Goal: Task Accomplishment & Management: Manage account settings

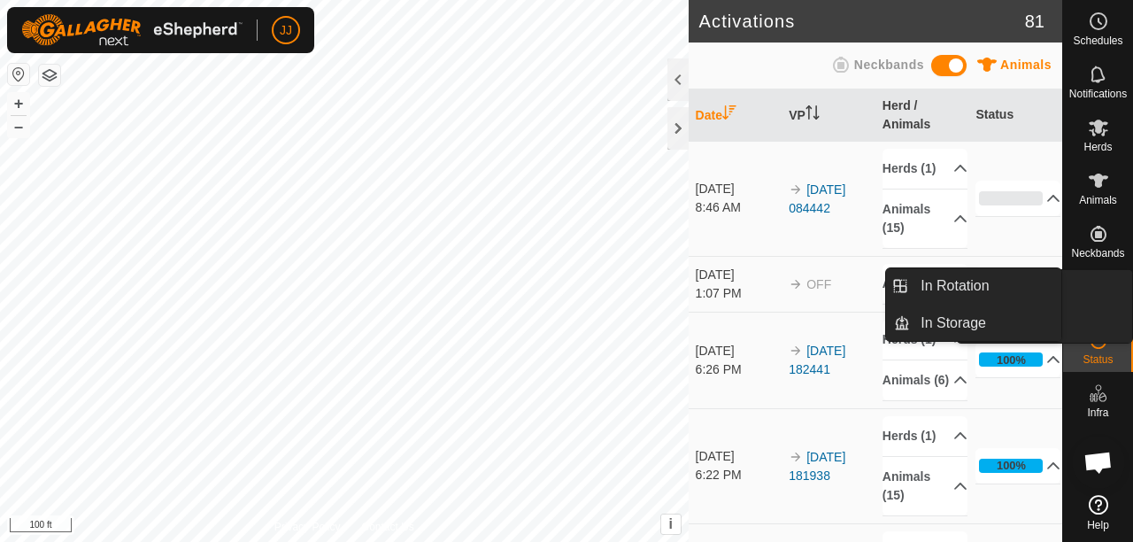
click at [1112, 297] on es-virtualpaddocks-svg-icon at bounding box center [1099, 287] width 32 height 28
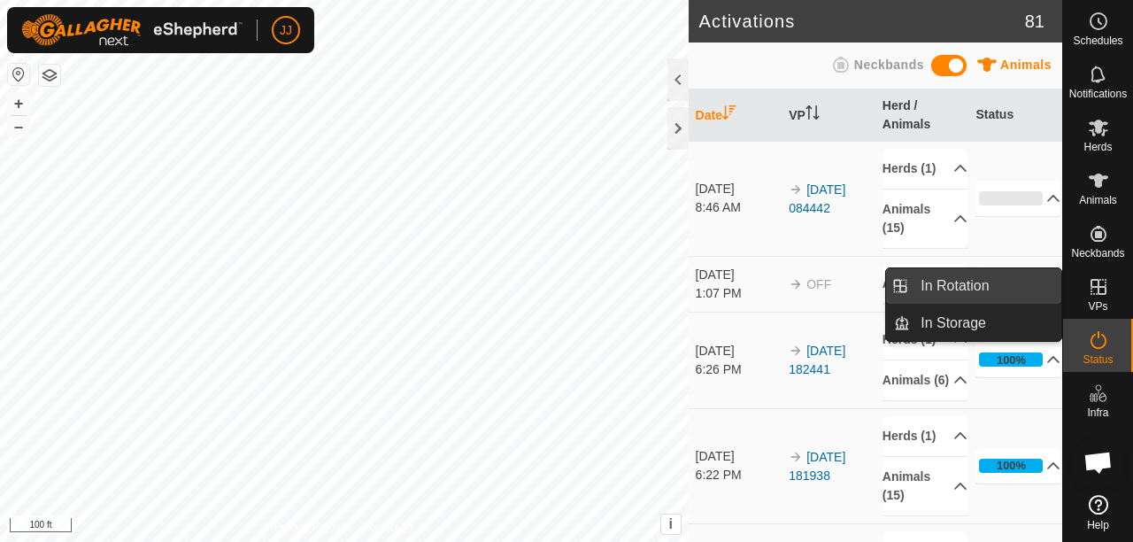
click at [963, 290] on link "In Rotation" at bounding box center [985, 285] width 151 height 35
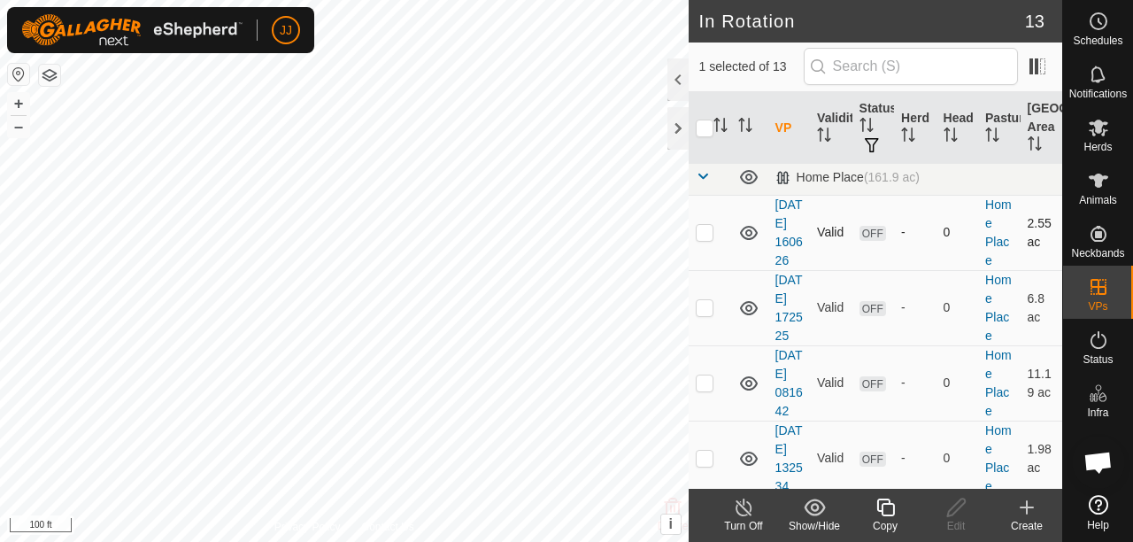
scroll to position [266, 0]
click at [706, 238] on p-checkbox at bounding box center [705, 231] width 18 height 14
checkbox input "true"
click at [700, 313] on p-checkbox at bounding box center [705, 306] width 18 height 14
checkbox input "true"
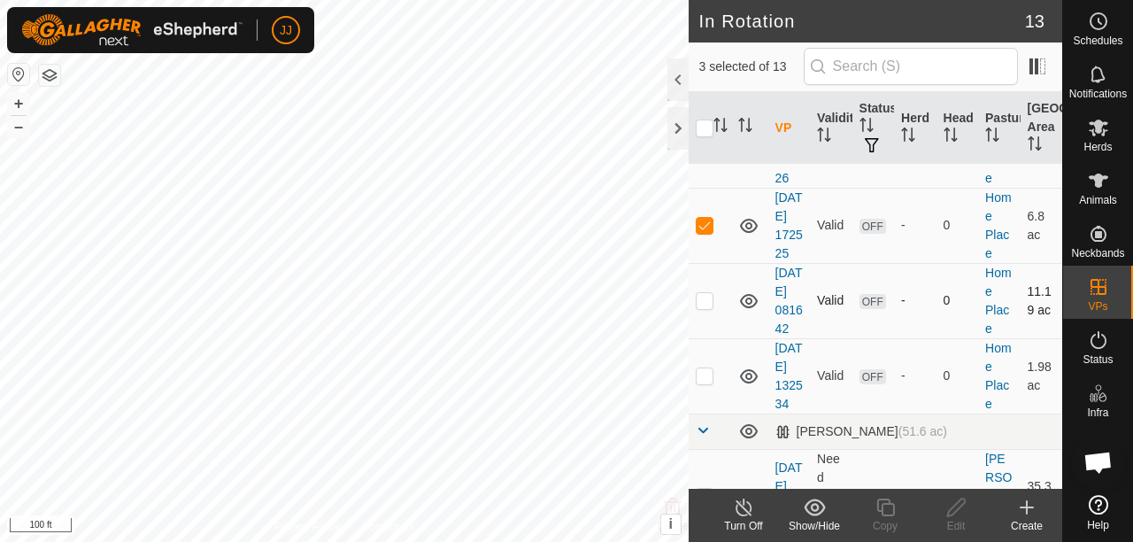
scroll to position [443, 0]
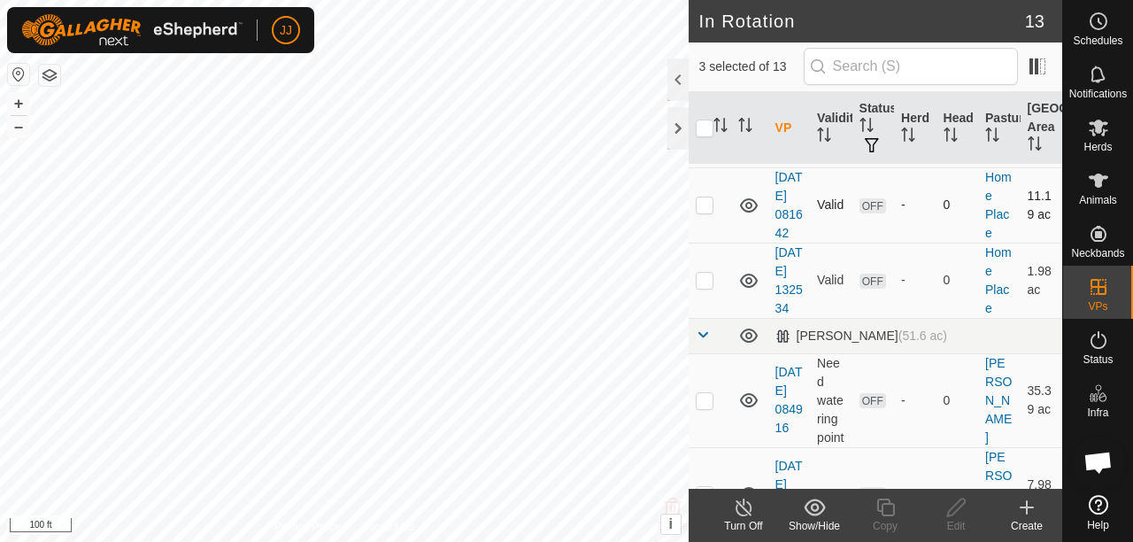
click at [706, 212] on p-checkbox at bounding box center [705, 204] width 18 height 14
click at [707, 212] on p-checkbox at bounding box center [705, 204] width 18 height 14
checkbox input "false"
click at [707, 287] on p-checkbox at bounding box center [705, 280] width 18 height 14
checkbox input "true"
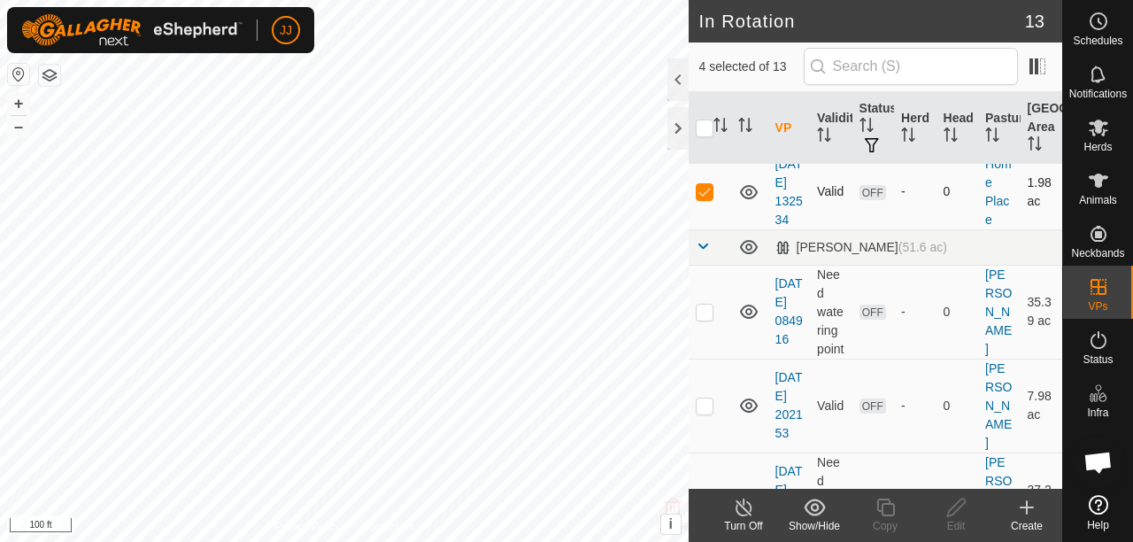
scroll to position [620, 0]
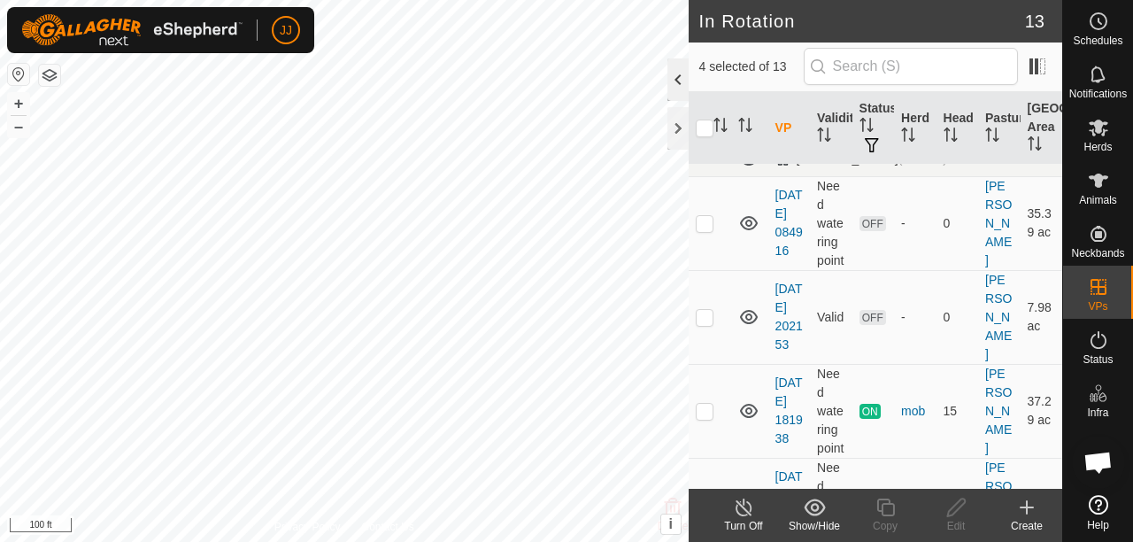
click at [682, 82] on div at bounding box center [678, 79] width 21 height 42
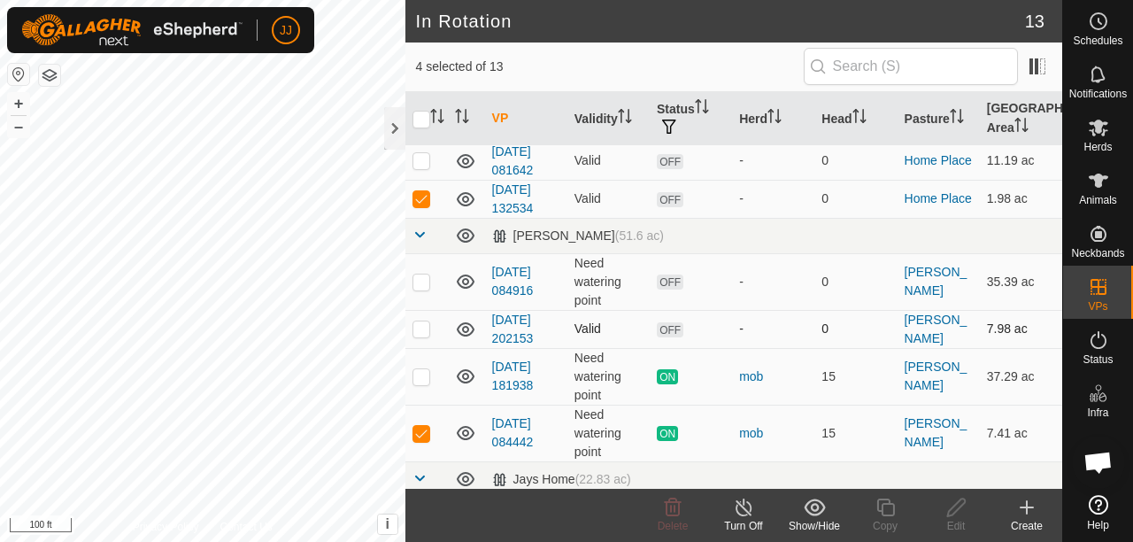
scroll to position [304, 0]
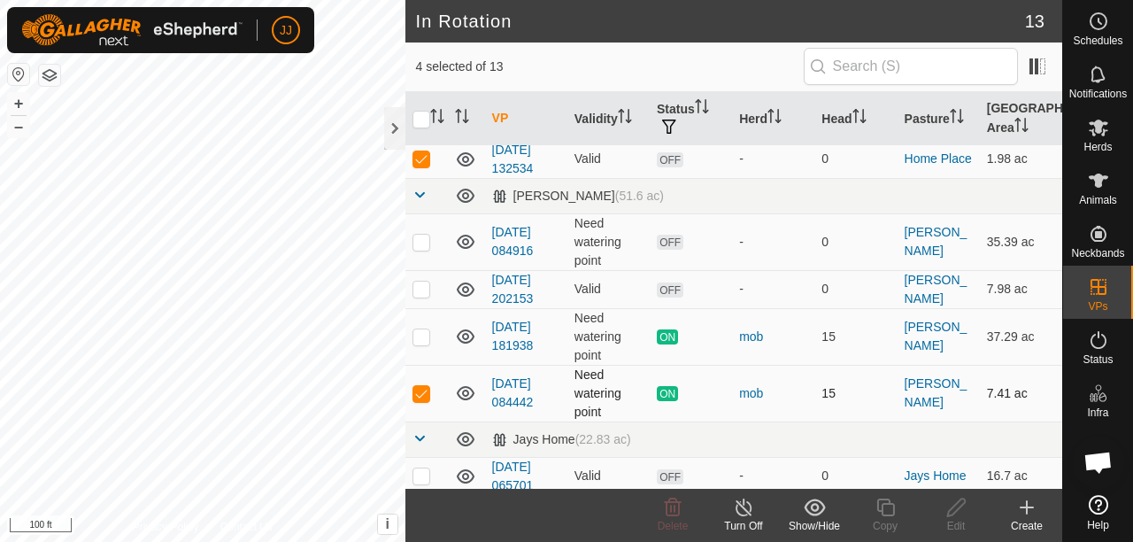
click at [416, 386] on p-checkbox at bounding box center [422, 393] width 18 height 14
checkbox input "false"
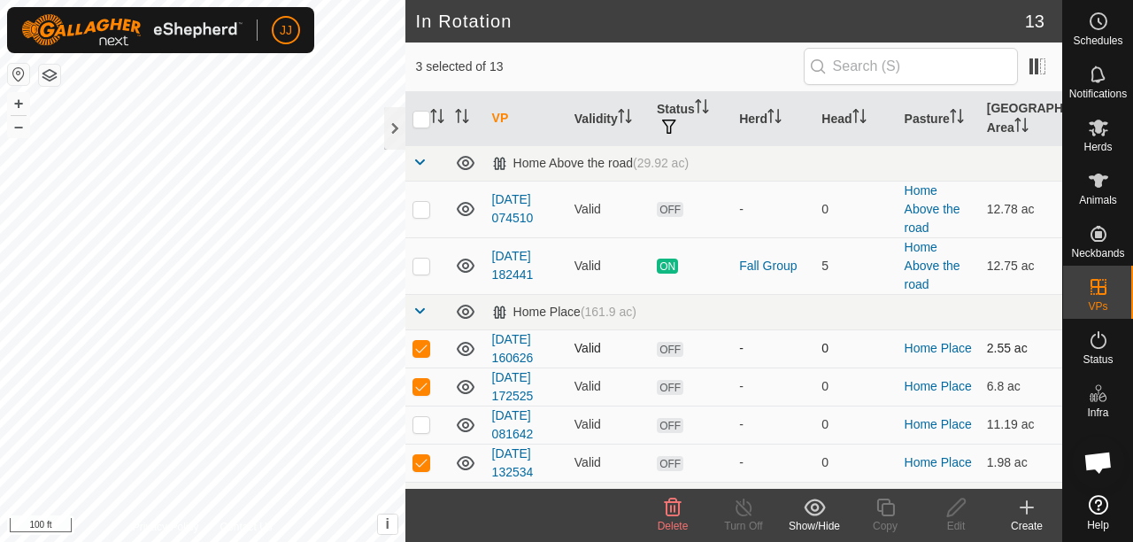
scroll to position [89, 0]
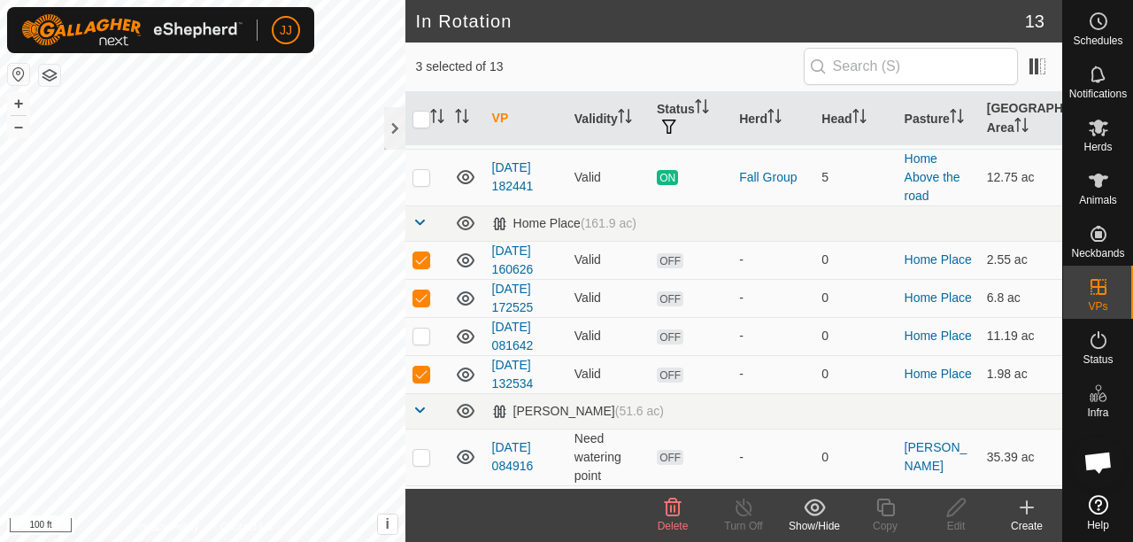
click at [666, 516] on icon at bounding box center [672, 507] width 21 height 21
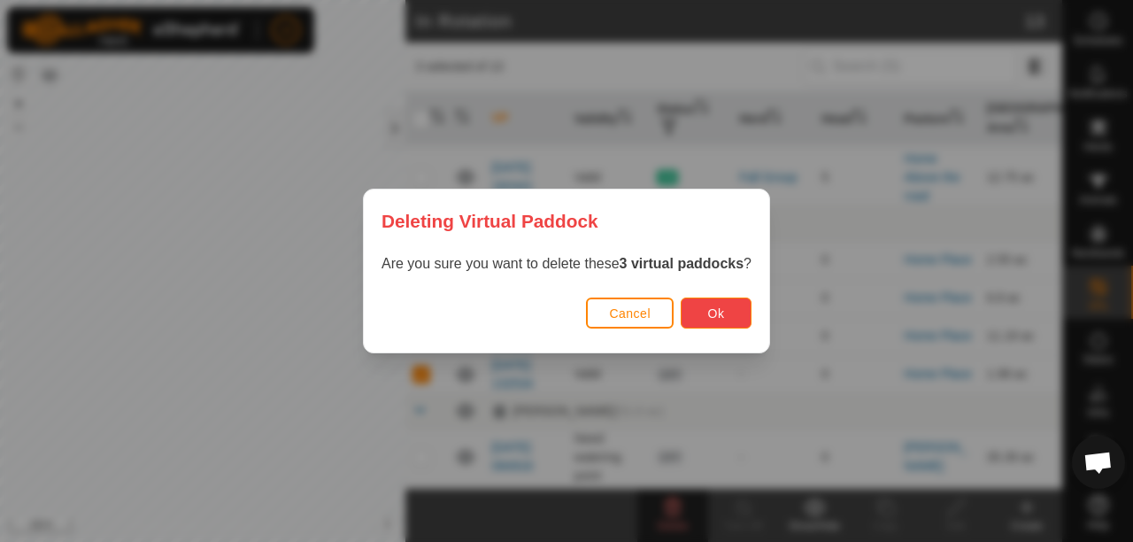
click at [708, 312] on button "Ok" at bounding box center [716, 312] width 71 height 31
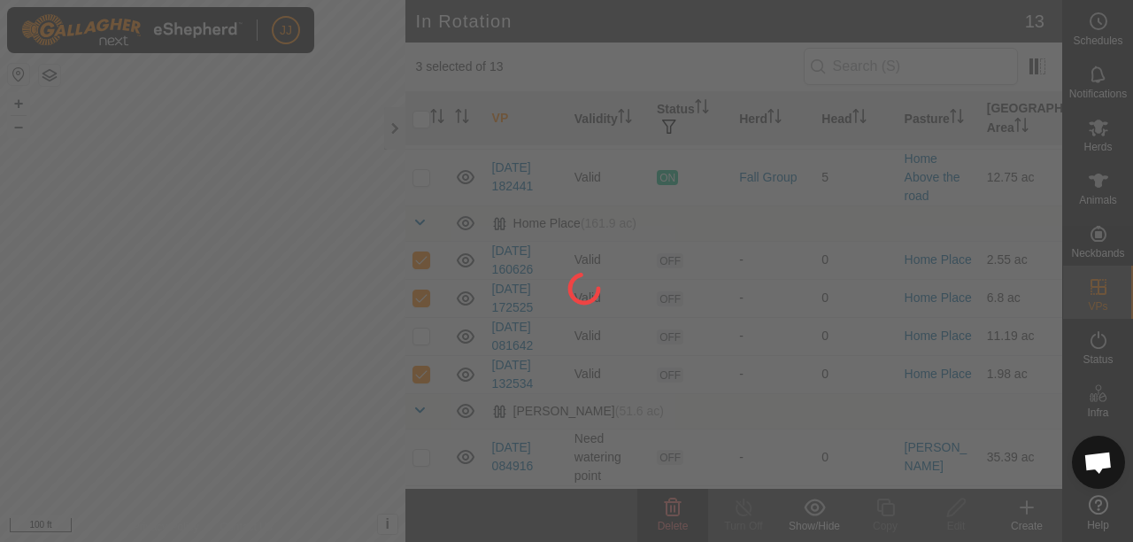
checkbox input "false"
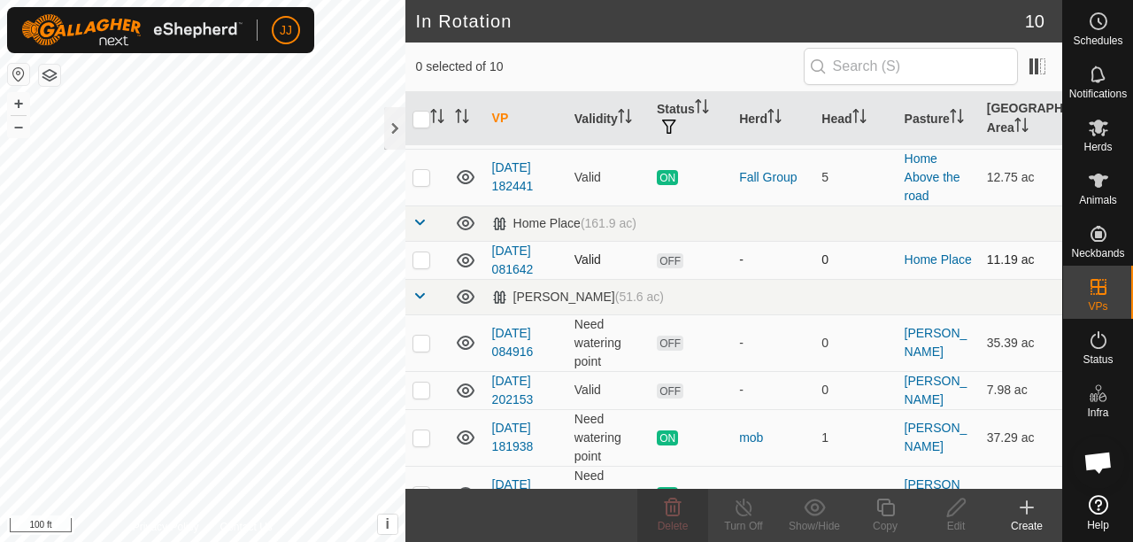
click at [421, 259] on p-checkbox at bounding box center [422, 259] width 18 height 14
checkbox input "true"
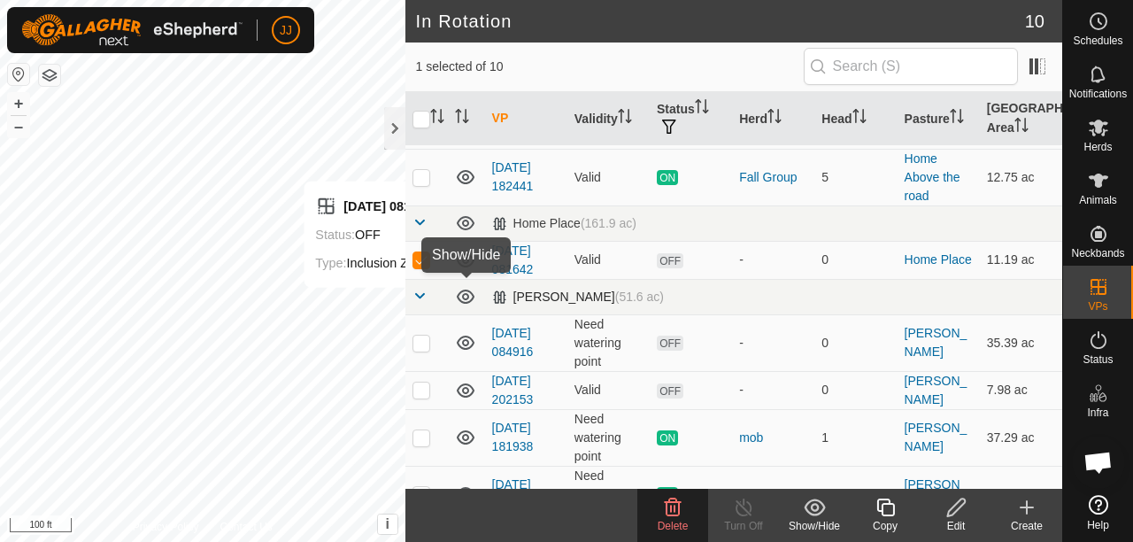
click at [453, 303] on div "In Rotation 10 1 selected of 10 VP Validity Status Herd Head Pasture [GEOGRAPHI…" at bounding box center [531, 271] width 1062 height 542
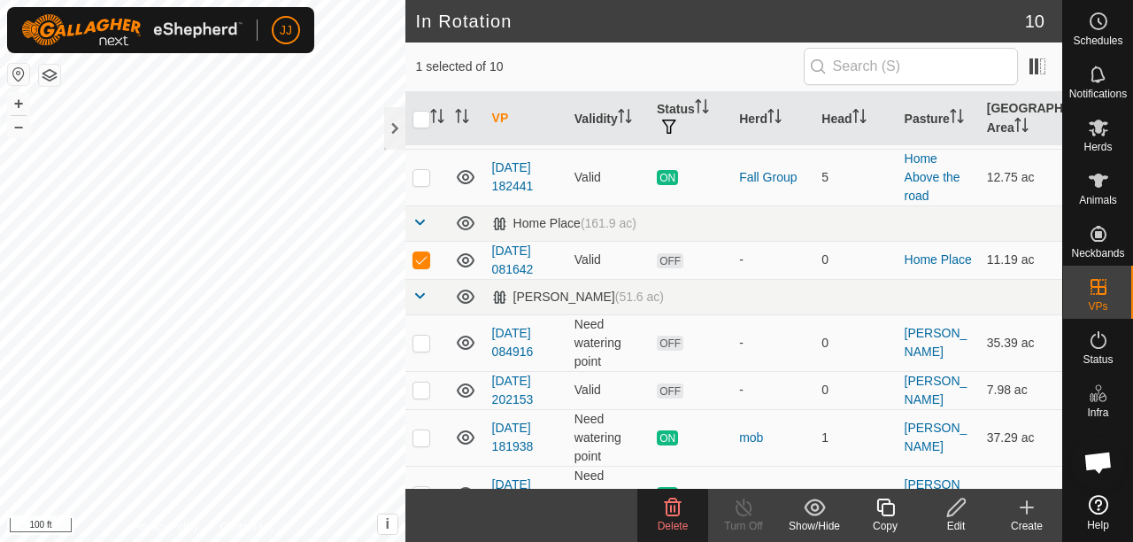
click at [954, 518] on div "Edit" at bounding box center [956, 526] width 71 height 16
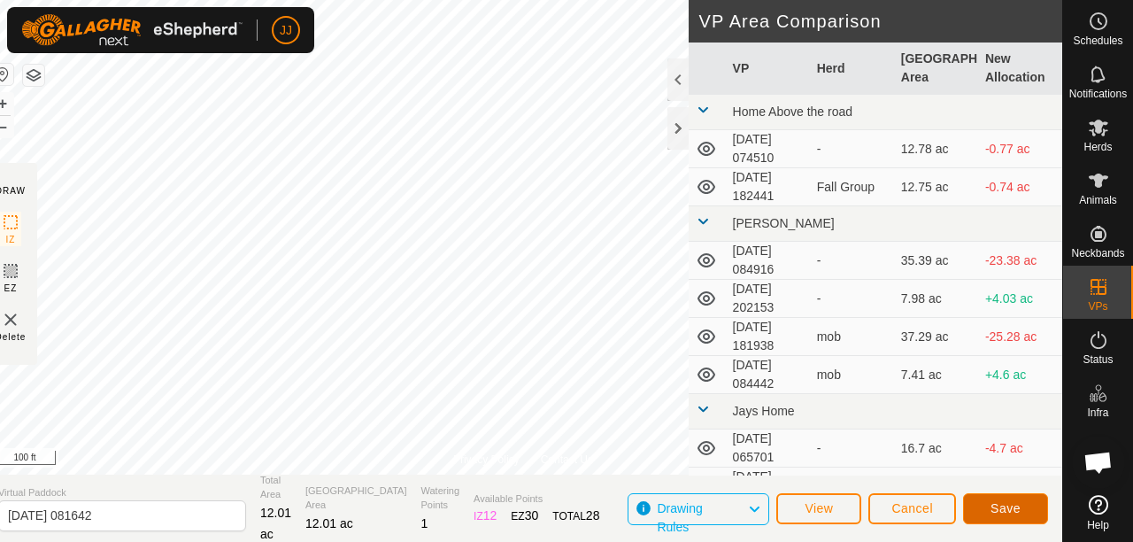
click at [1000, 505] on span "Save" at bounding box center [1006, 508] width 30 height 14
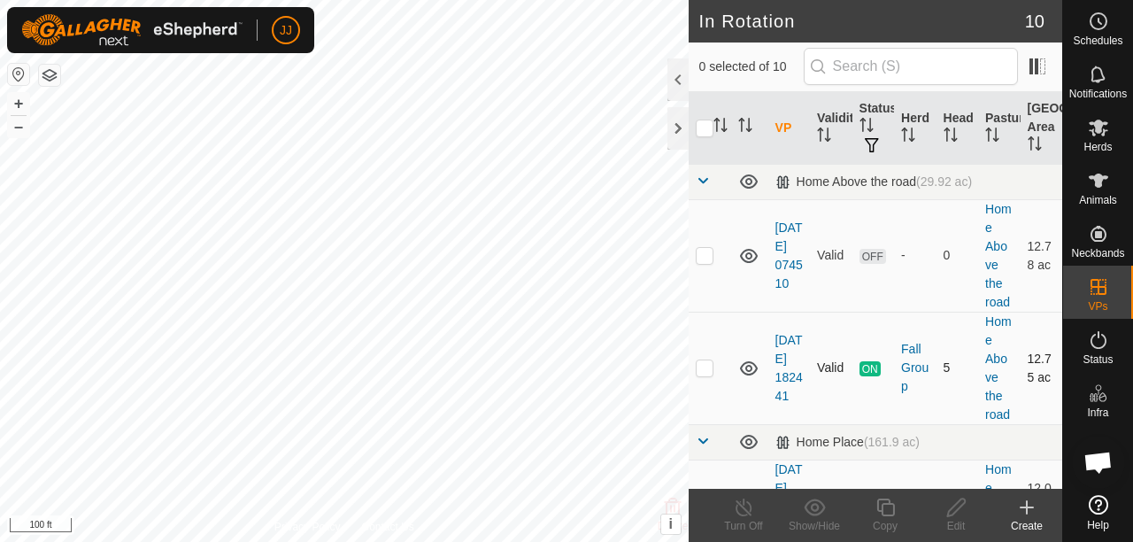
scroll to position [89, 0]
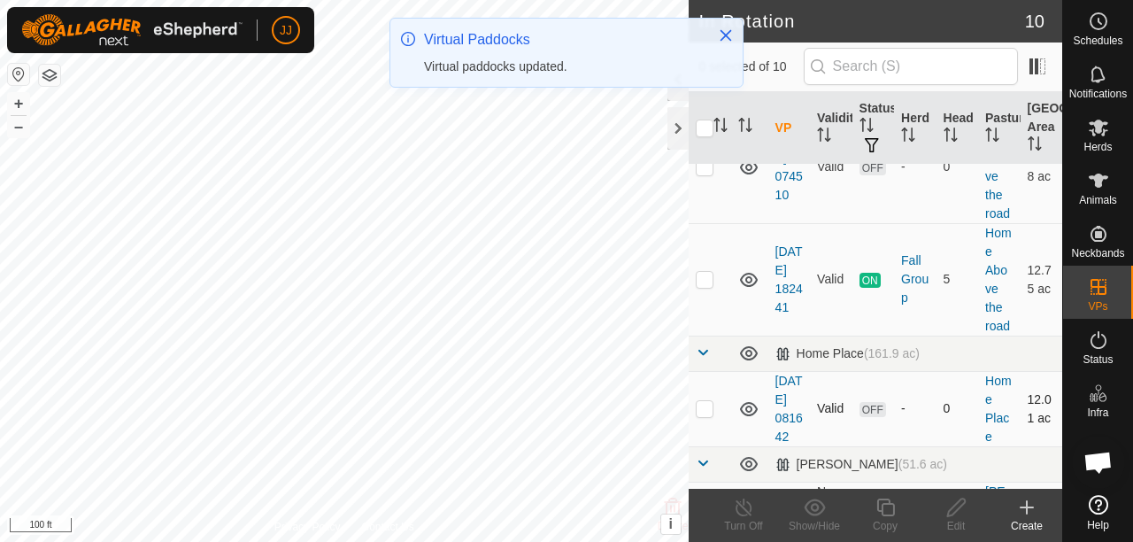
click at [708, 415] on p-checkbox at bounding box center [705, 408] width 18 height 14
checkbox input "true"
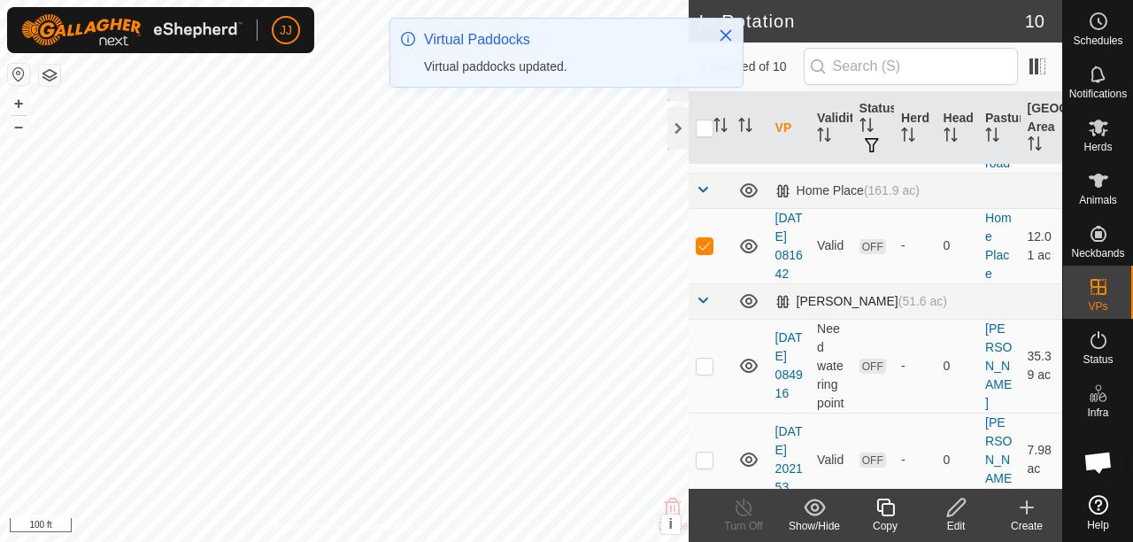
scroll to position [266, 0]
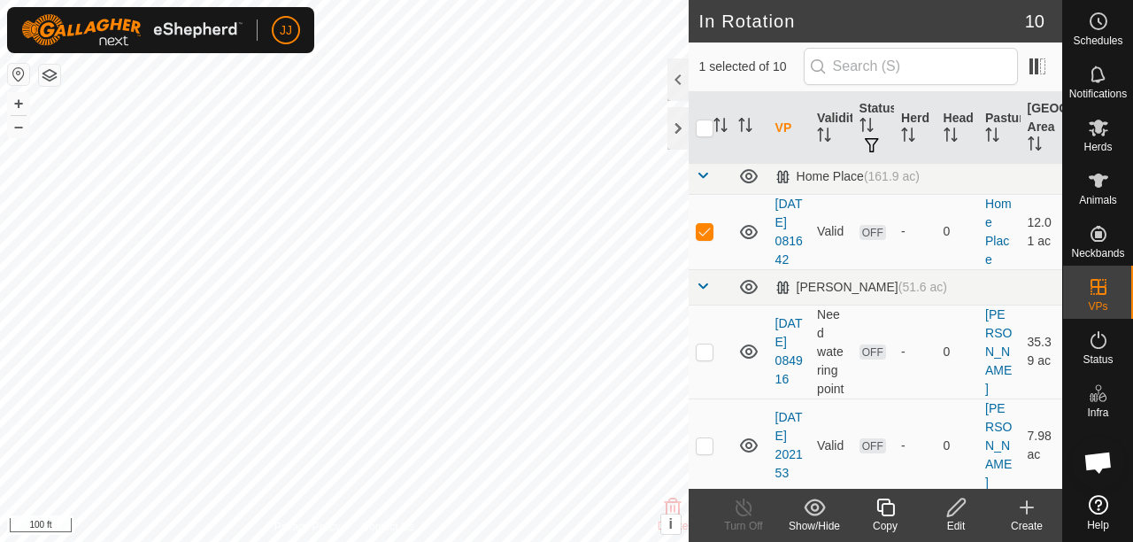
click at [956, 503] on icon at bounding box center [956, 507] width 18 height 18
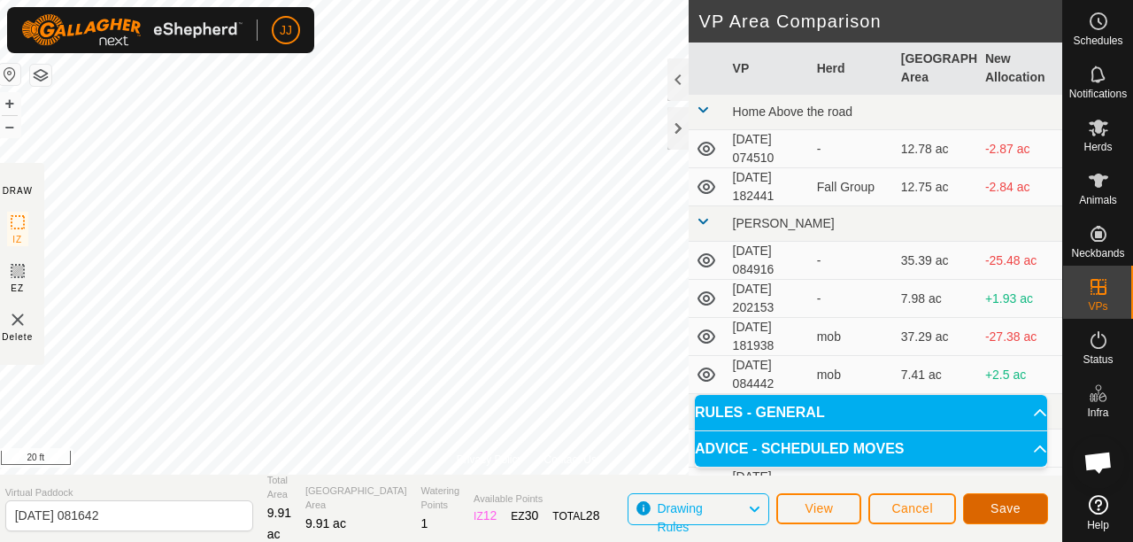
click at [1000, 509] on span "Save" at bounding box center [1006, 508] width 30 height 14
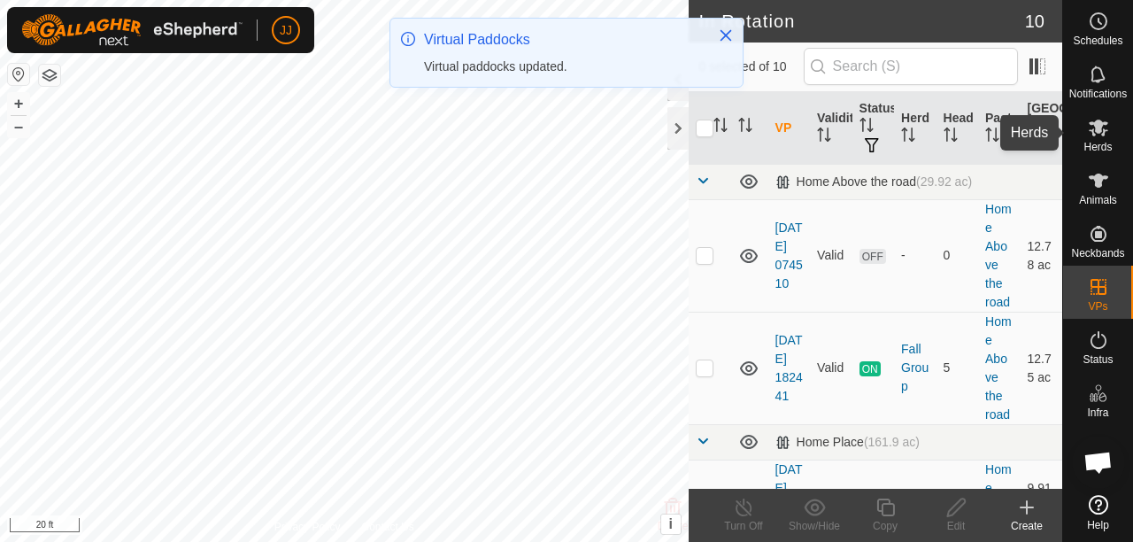
click at [1093, 140] on es-mob-svg-icon at bounding box center [1099, 127] width 32 height 28
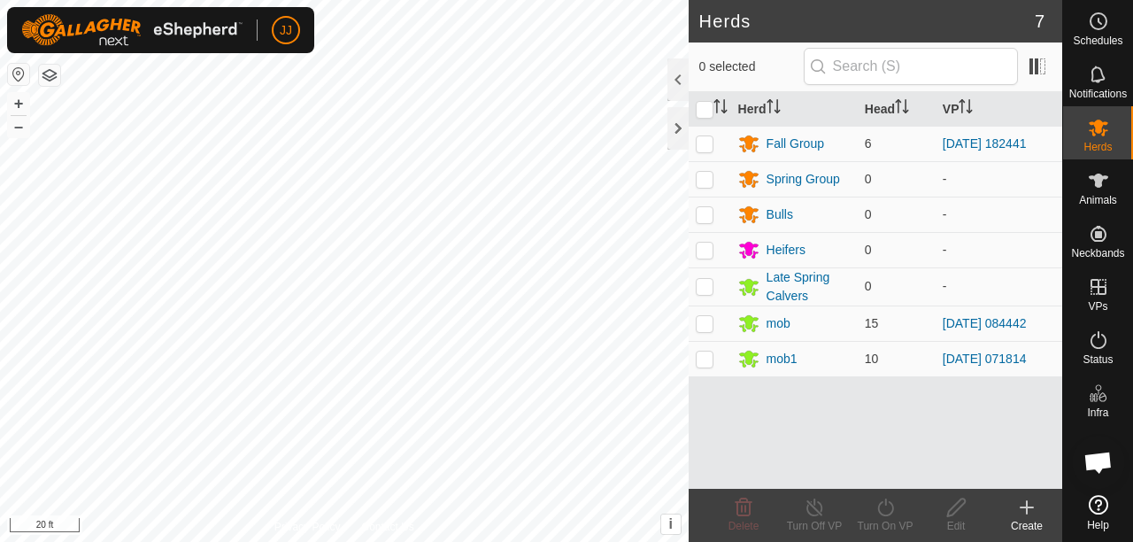
click at [1024, 521] on div "Create" at bounding box center [1027, 526] width 71 height 16
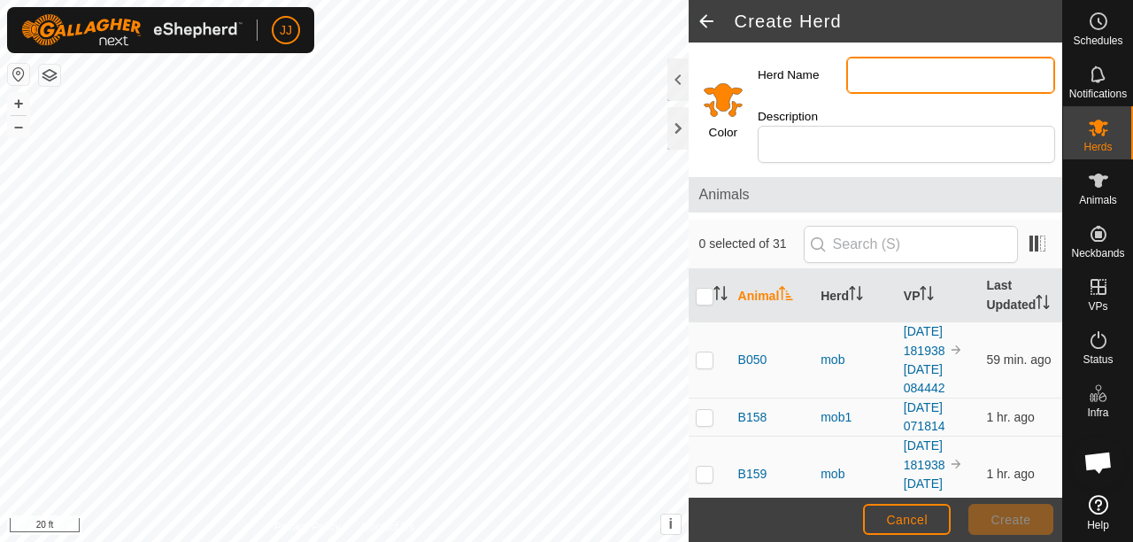
click at [873, 72] on input "Herd Name" at bounding box center [950, 75] width 209 height 37
type input "B"
type input "W24"
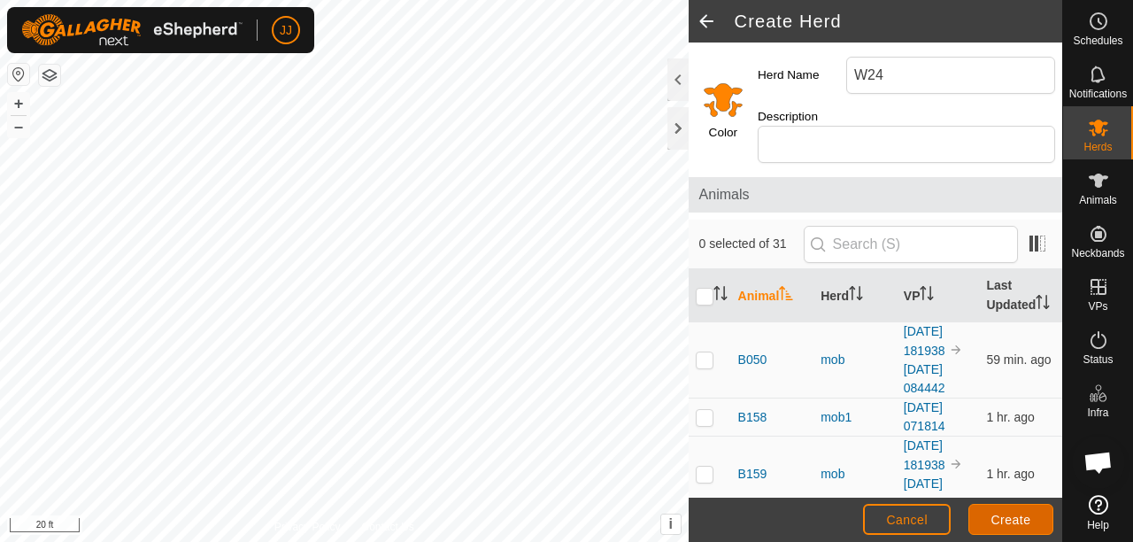
click at [995, 522] on span "Create" at bounding box center [1012, 520] width 40 height 14
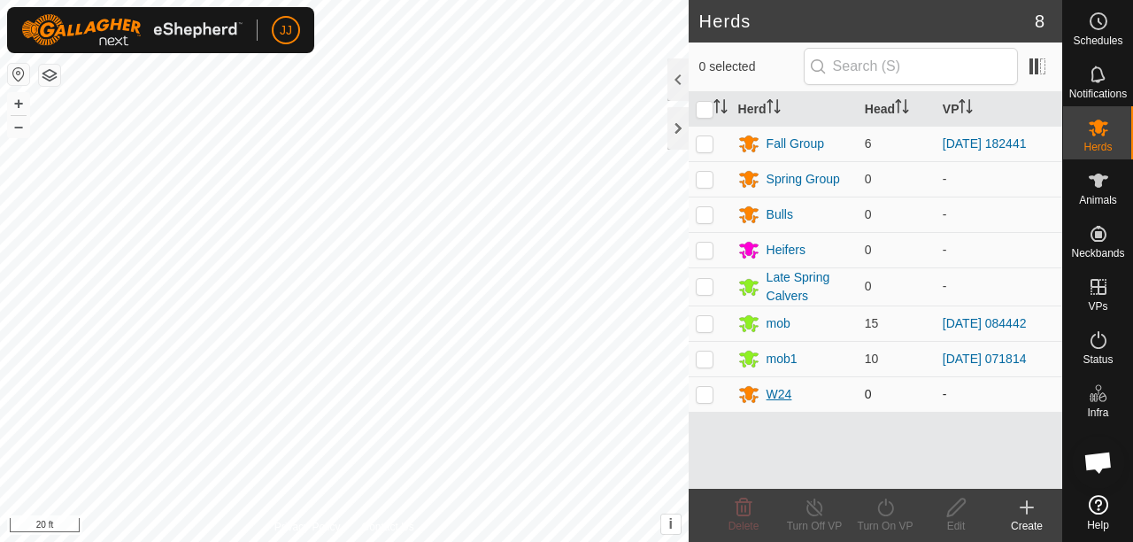
click at [781, 396] on div "W24" at bounding box center [780, 394] width 26 height 19
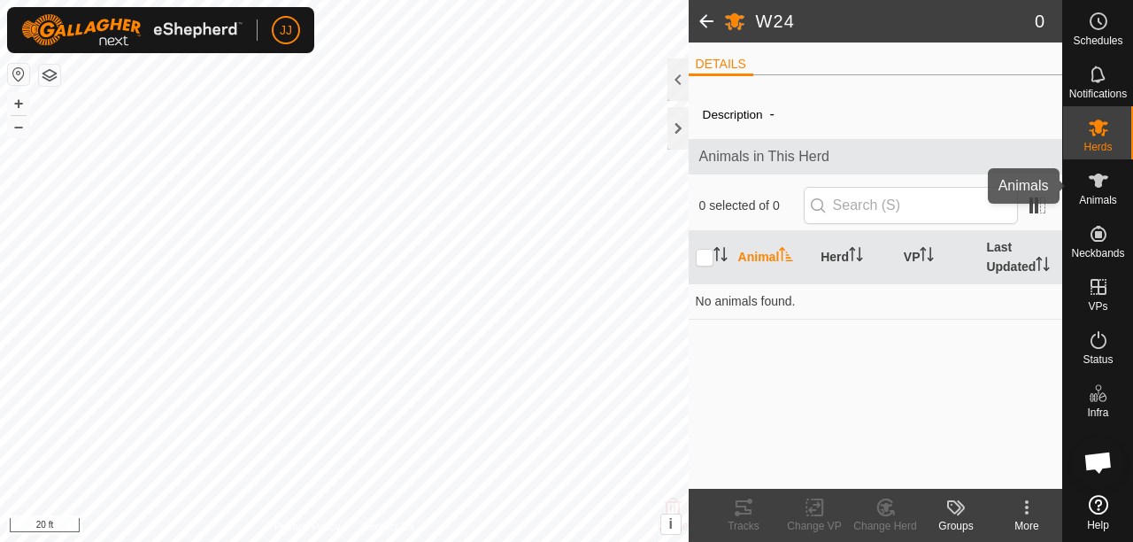
click at [1100, 183] on icon at bounding box center [1098, 181] width 19 height 14
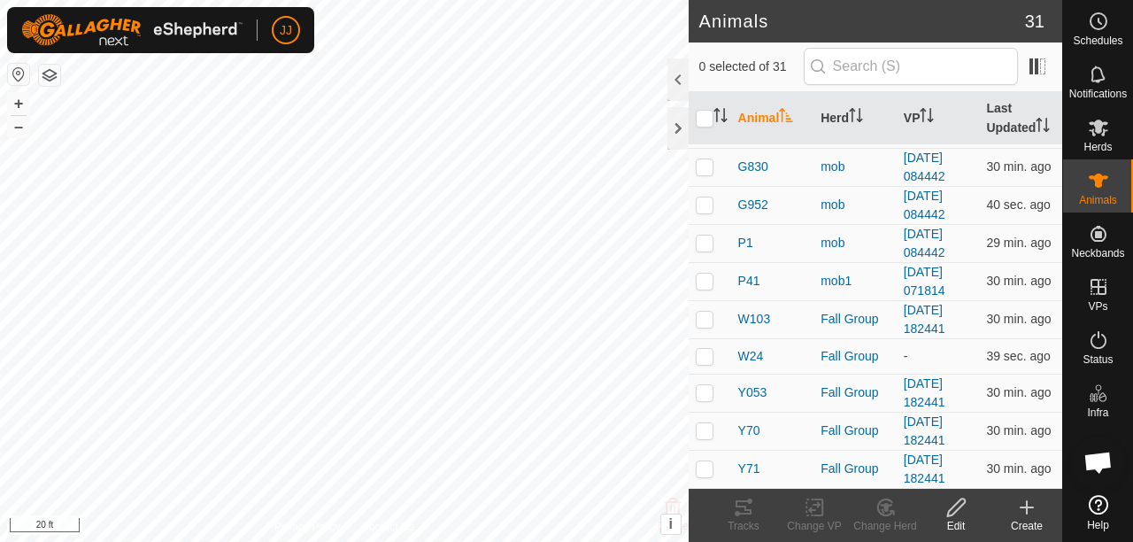
scroll to position [797, 0]
click at [701, 362] on p-checkbox at bounding box center [705, 355] width 18 height 14
click at [876, 506] on icon at bounding box center [886, 507] width 22 height 21
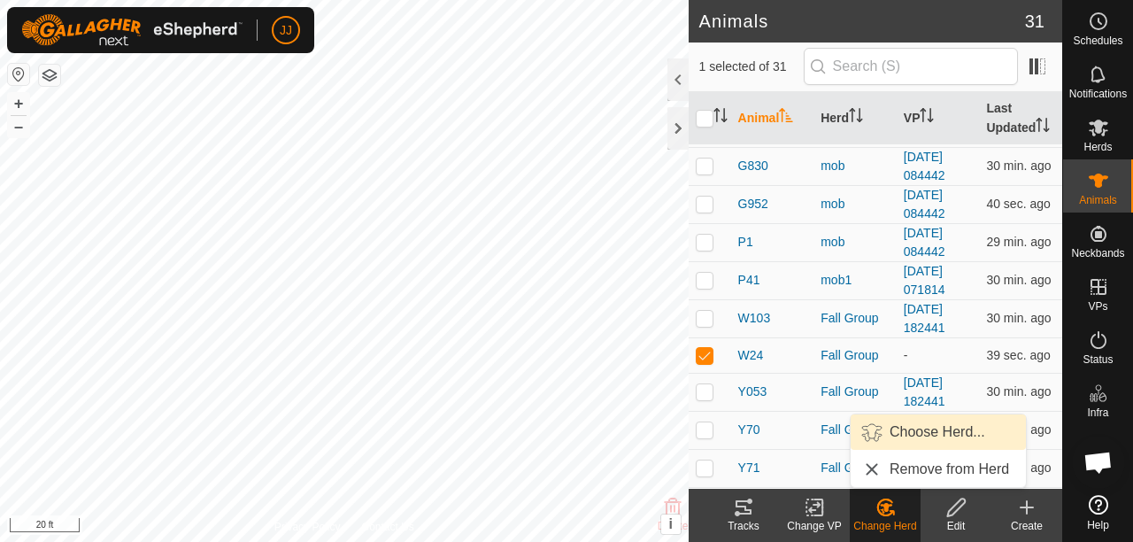
click at [897, 437] on link "Choose Herd..." at bounding box center [938, 431] width 175 height 35
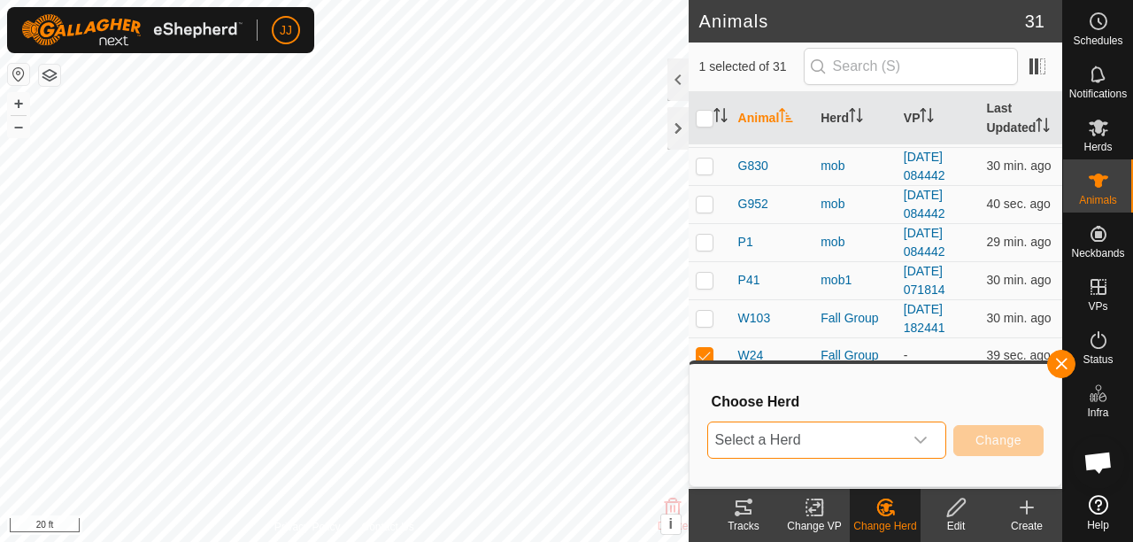
click at [885, 442] on span "Select a Herd" at bounding box center [805, 439] width 195 height 35
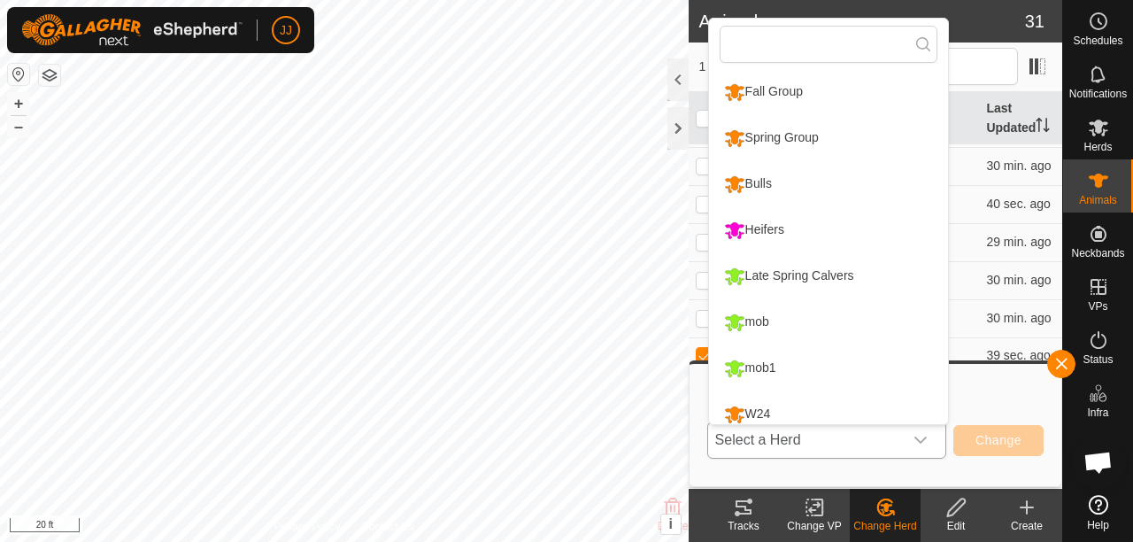
scroll to position [12, 0]
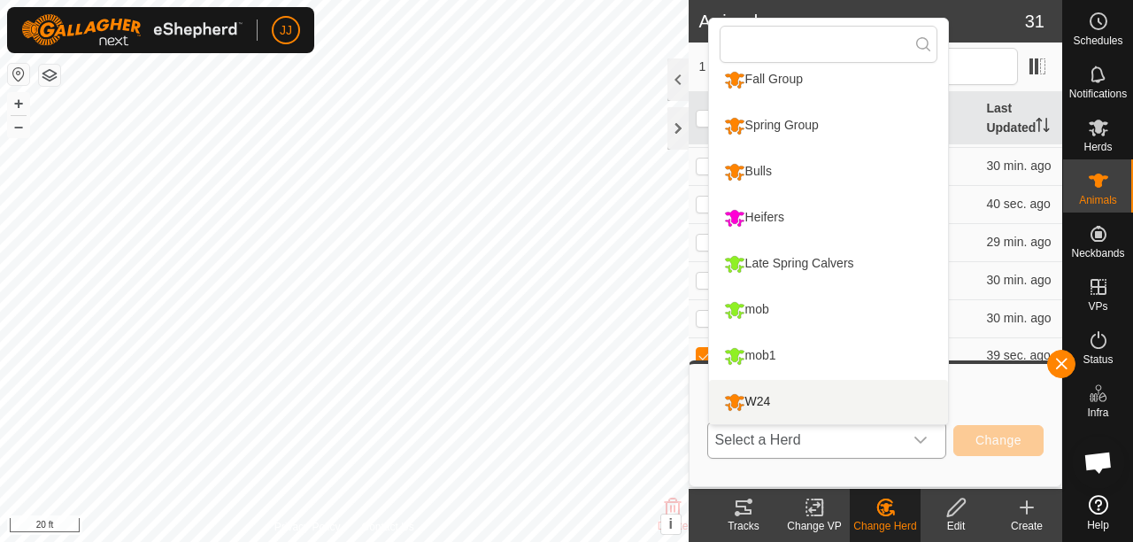
click at [793, 402] on li "W24" at bounding box center [828, 402] width 239 height 44
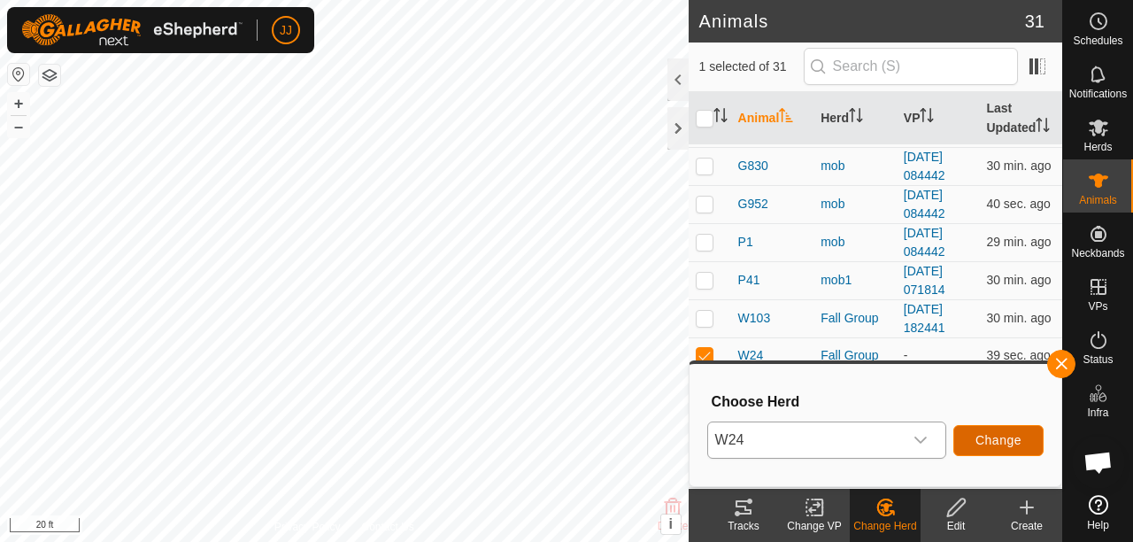
click at [986, 442] on span "Change" at bounding box center [999, 440] width 46 height 14
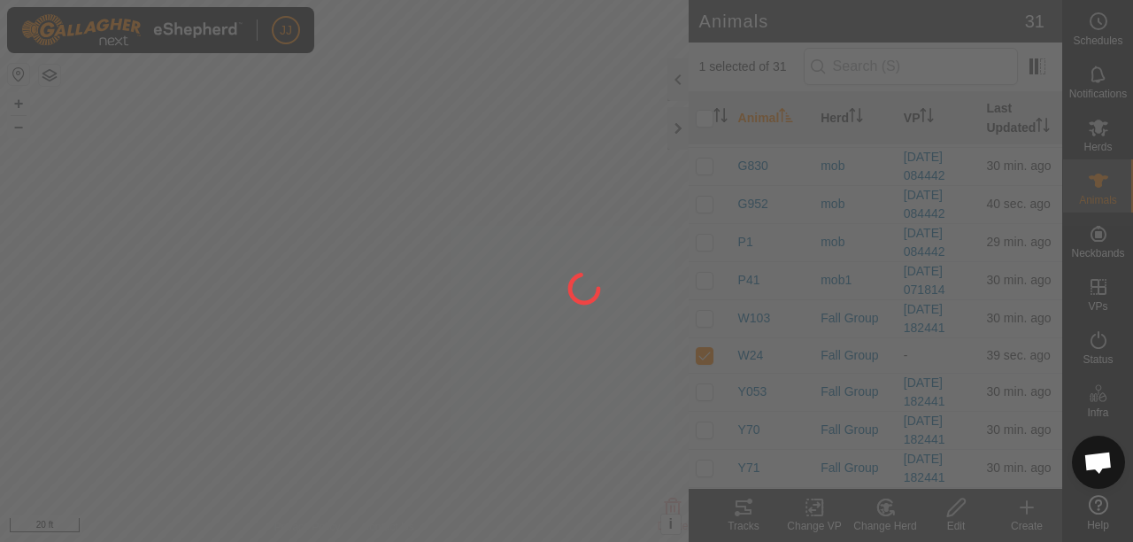
checkbox input "false"
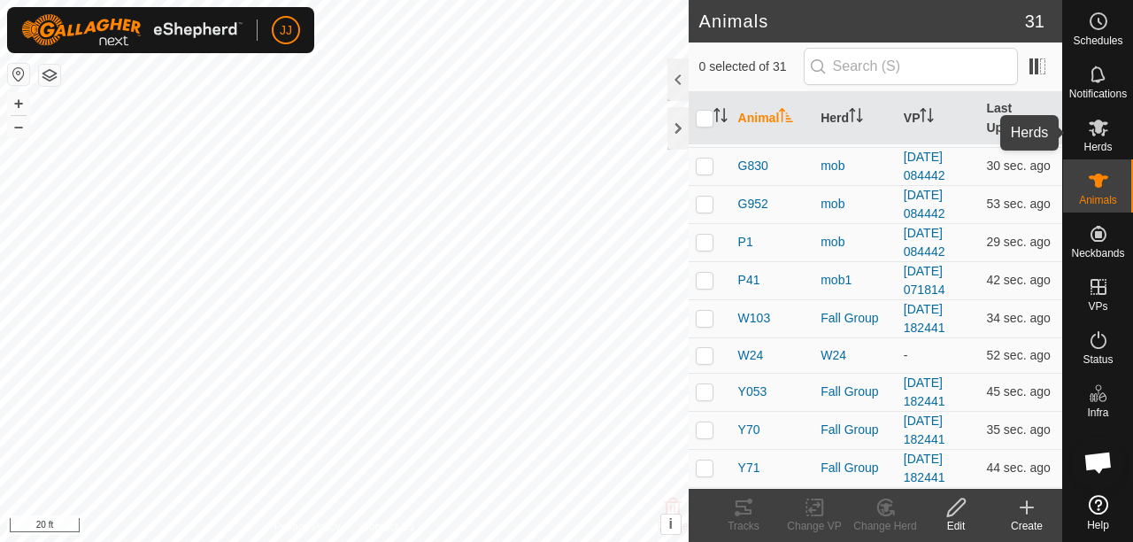
click at [1087, 143] on span "Herds" at bounding box center [1098, 147] width 28 height 11
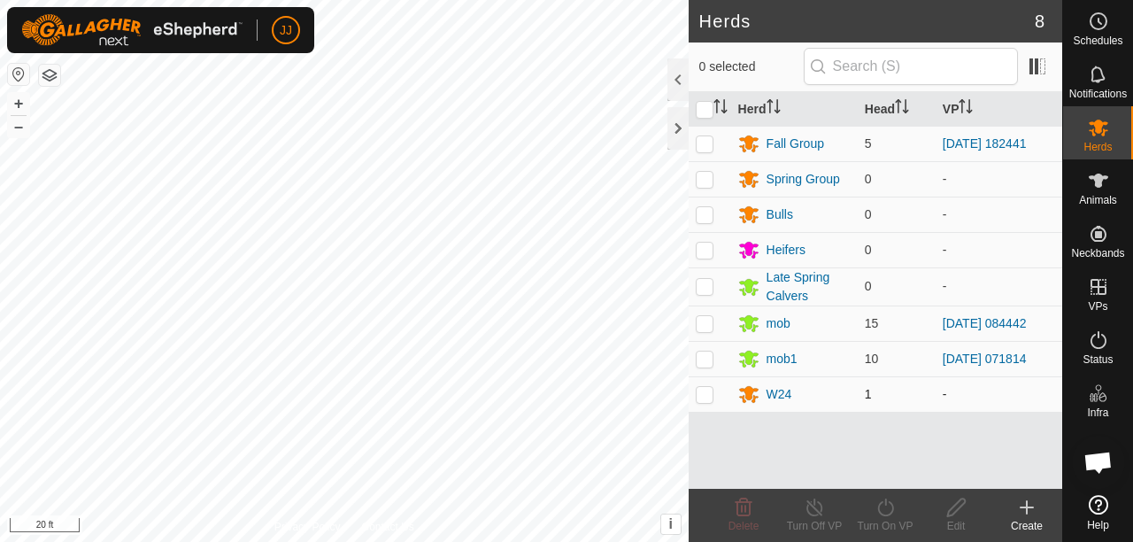
click at [708, 395] on p-checkbox at bounding box center [705, 394] width 18 height 14
checkbox input "true"
click at [884, 515] on icon at bounding box center [885, 507] width 16 height 18
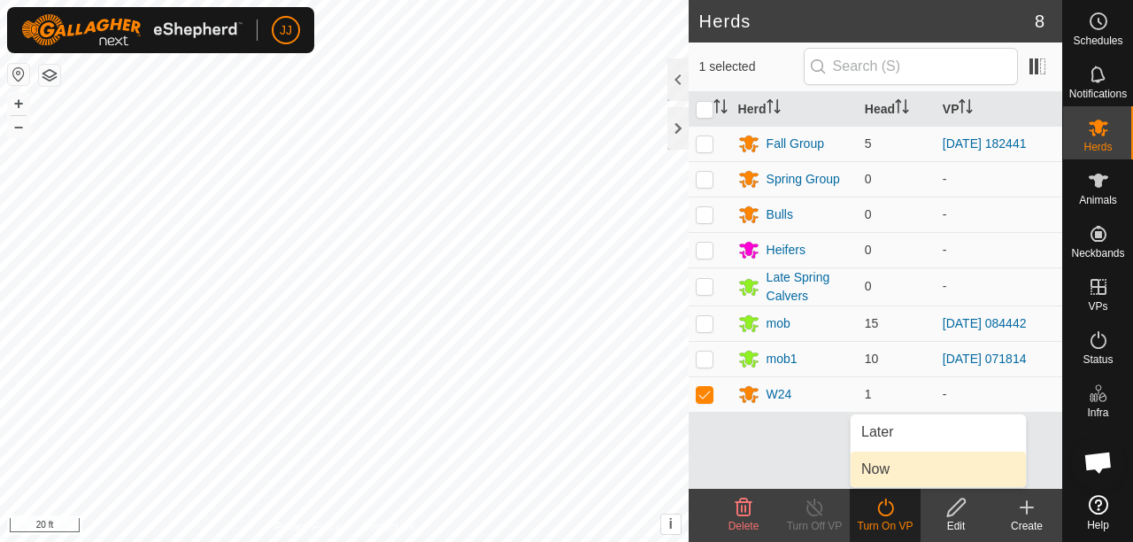
click at [907, 474] on link "Now" at bounding box center [938, 469] width 175 height 35
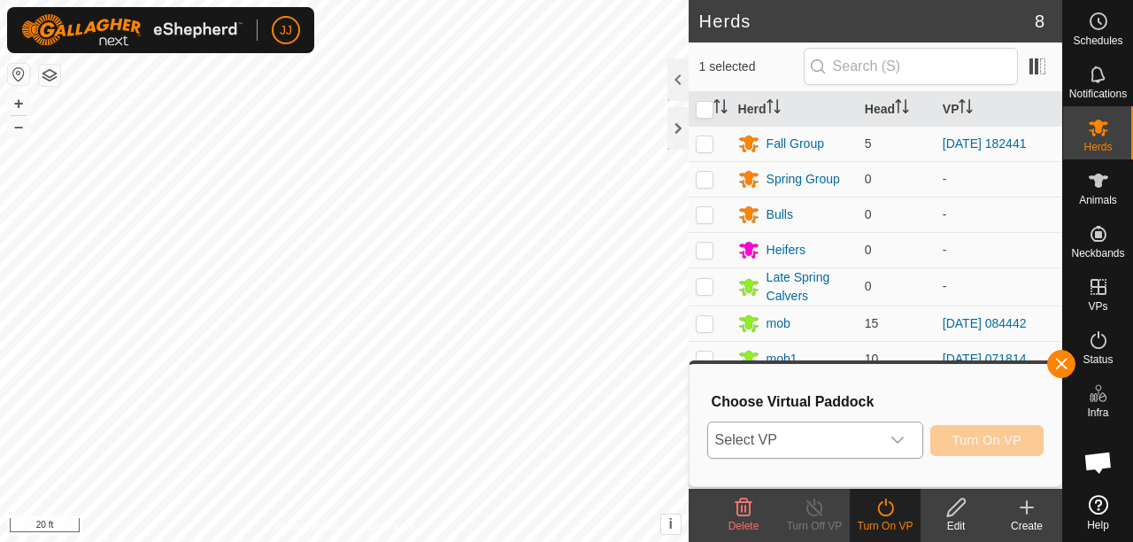
click at [893, 441] on icon "dropdown trigger" at bounding box center [898, 440] width 14 height 14
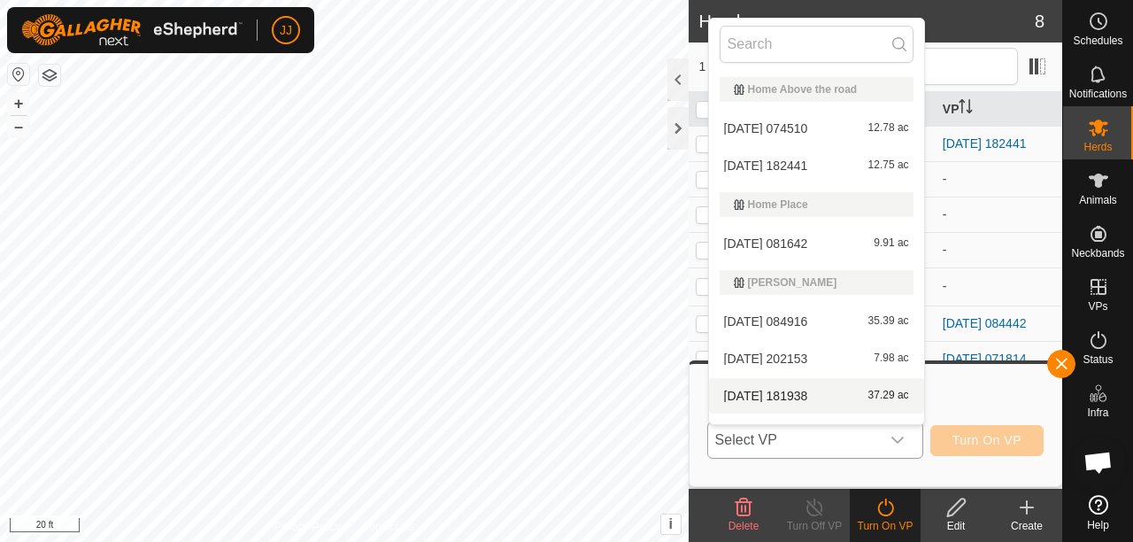
scroll to position [27, 0]
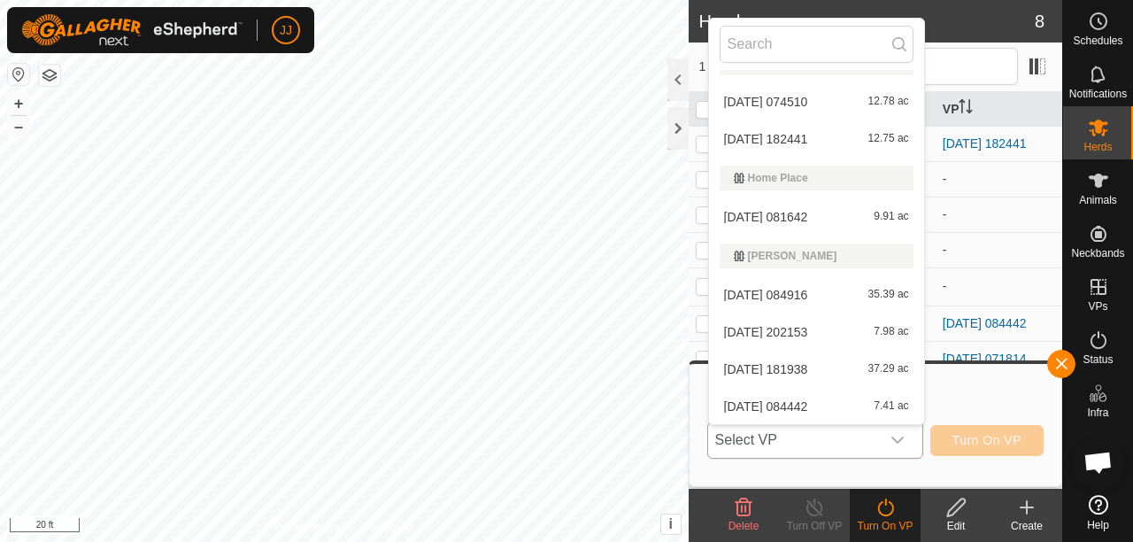
click at [774, 212] on li "[DATE] 081642 9.91 ac" at bounding box center [816, 216] width 215 height 35
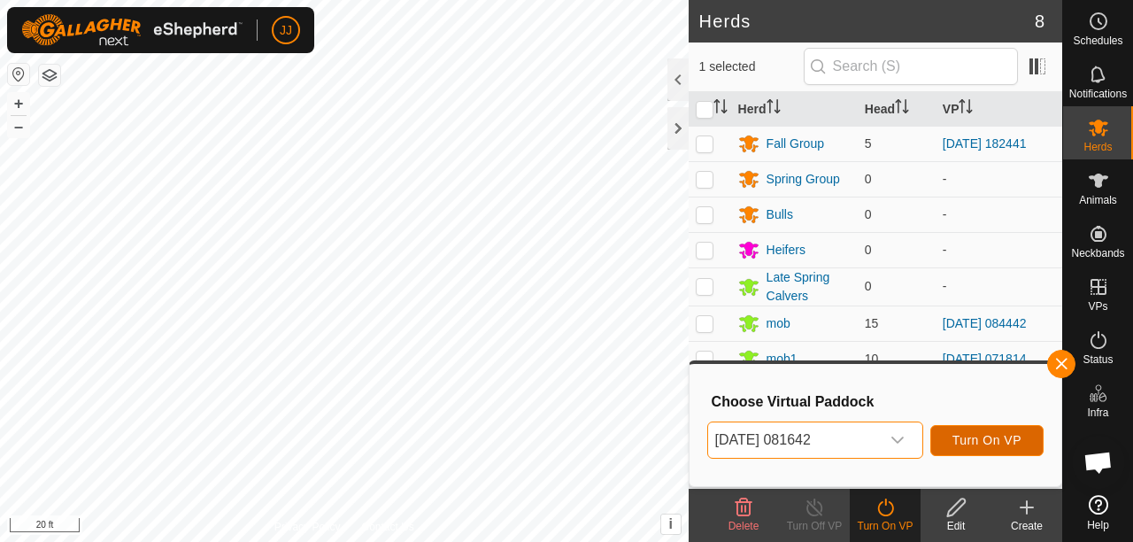
click at [984, 444] on span "Turn On VP" at bounding box center [987, 440] width 69 height 14
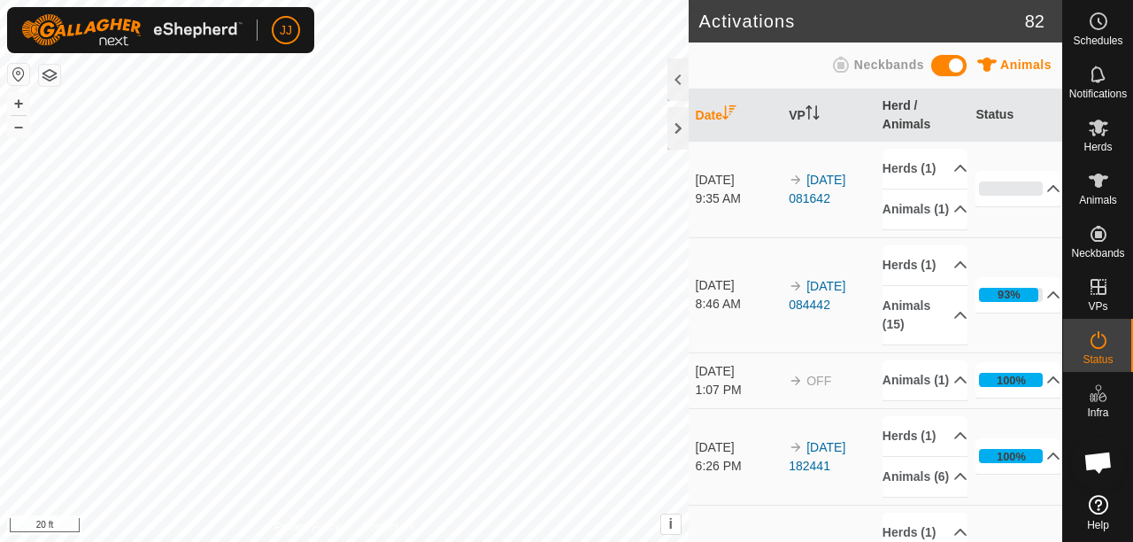
click at [663, 541] on html "JJ Schedules Notifications Herds Animals Neckbands VPs Status Infra Heatmap Hel…" at bounding box center [566, 271] width 1133 height 542
click at [639, 541] on html "JJ Schedules Notifications Herds Animals Neckbands VPs Status Infra Heatmap Hel…" at bounding box center [566, 271] width 1133 height 542
